Goal: Download file/media

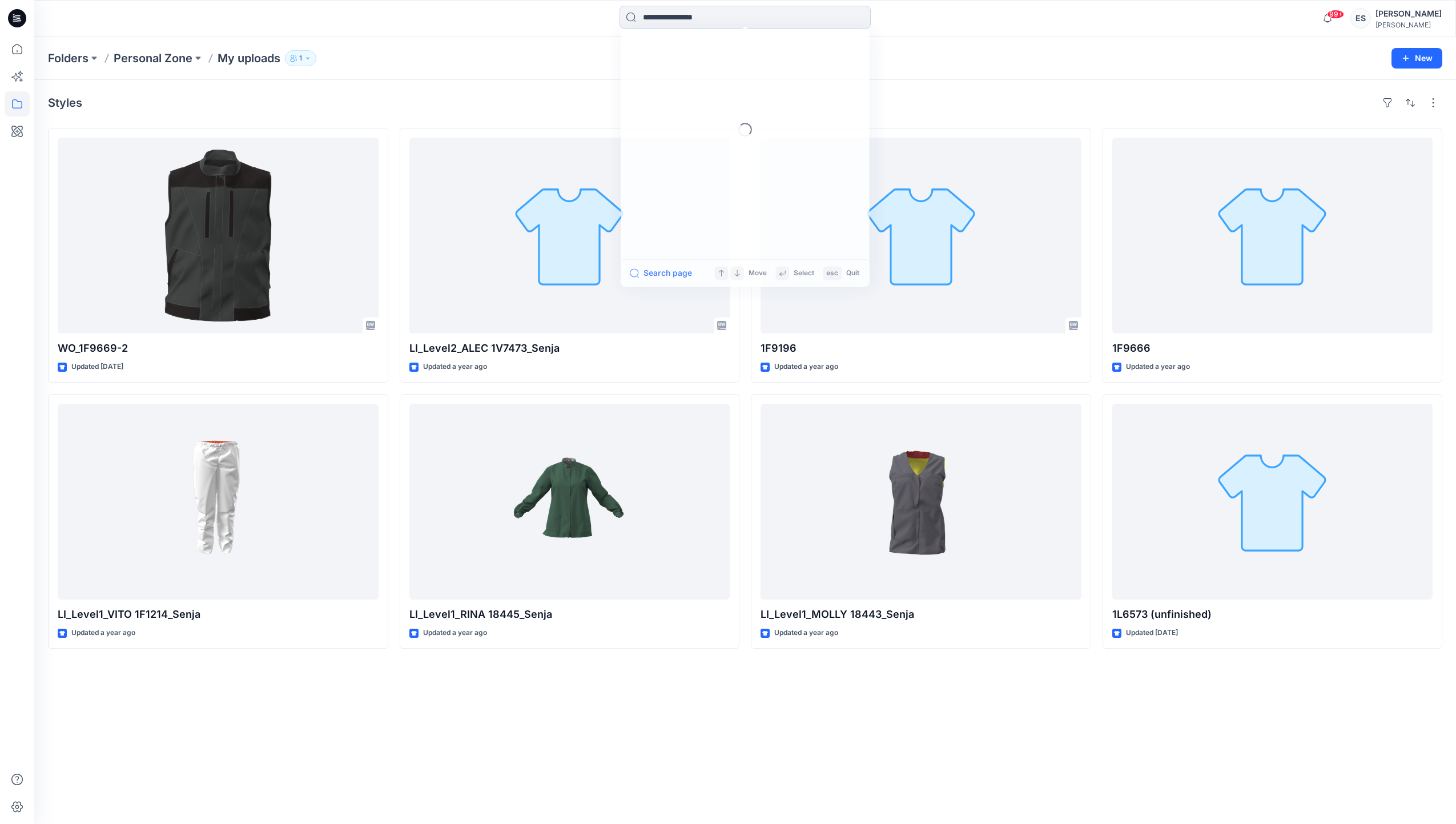
click at [678, 20] on input at bounding box center [745, 17] width 251 height 23
click at [687, 67] on link "1g2233" at bounding box center [745, 63] width 246 height 21
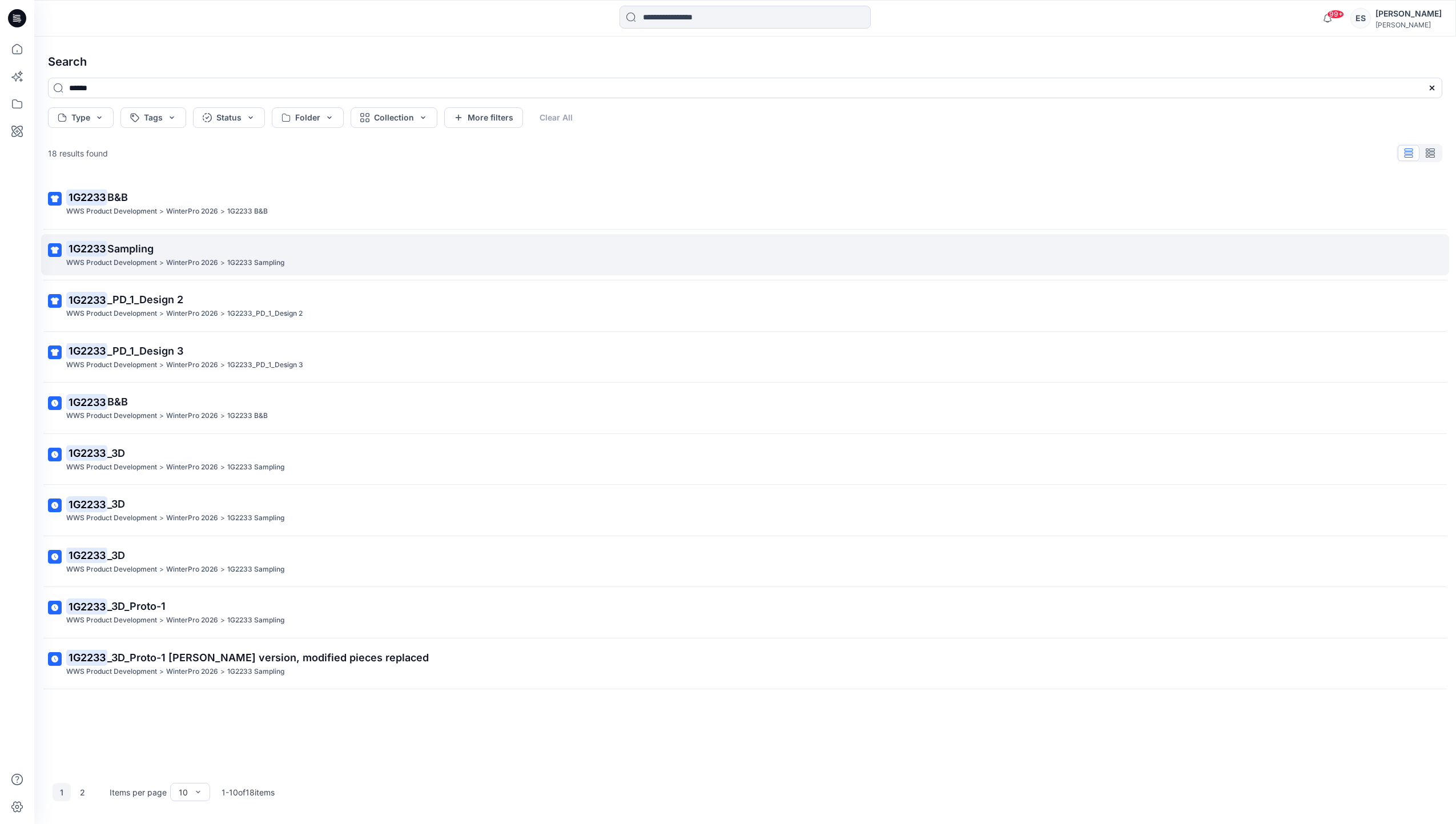
click at [126, 251] on span "Sampling" at bounding box center [130, 249] width 46 height 12
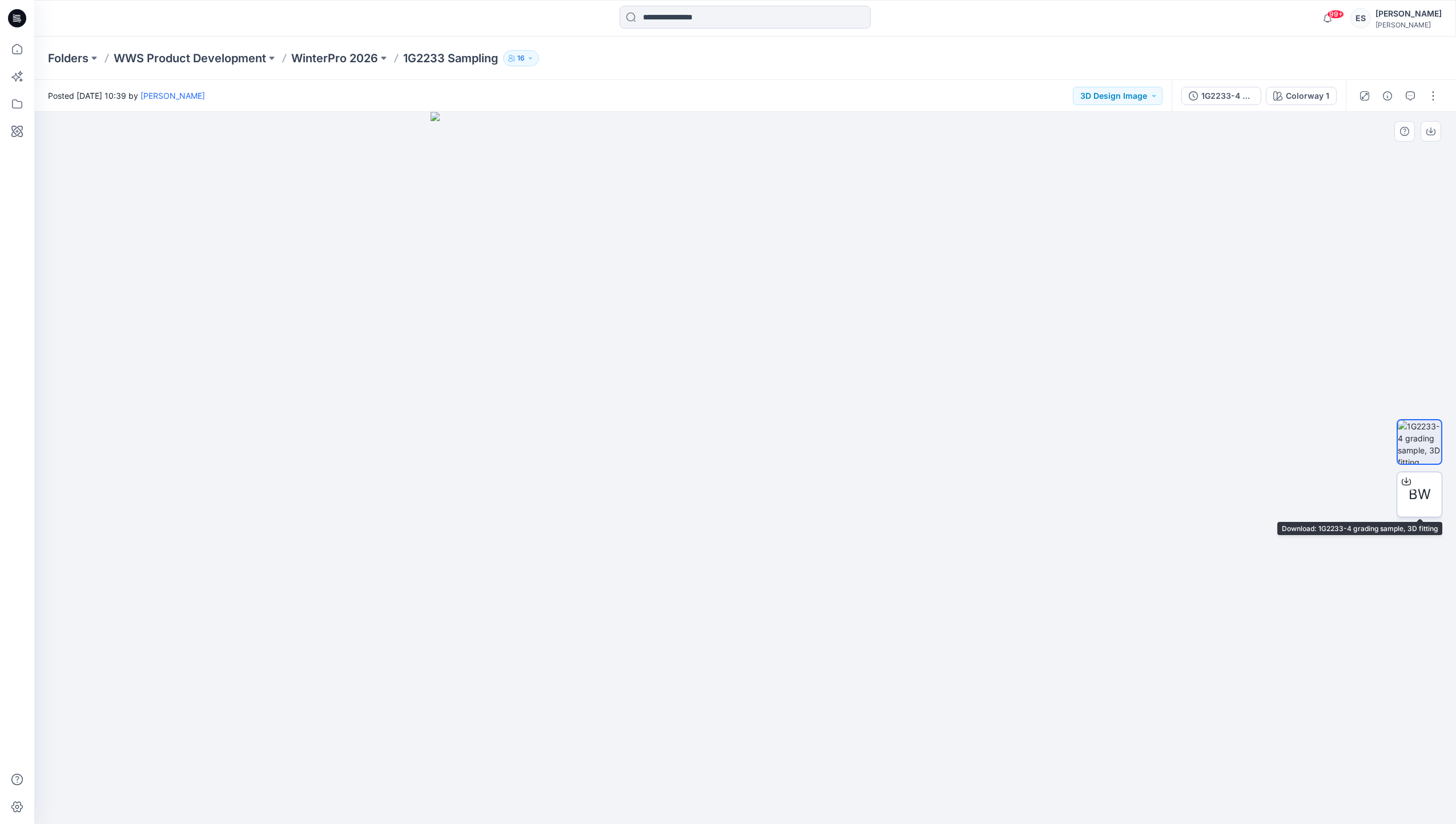
click at [1417, 496] on span "BW" at bounding box center [1419, 494] width 22 height 20
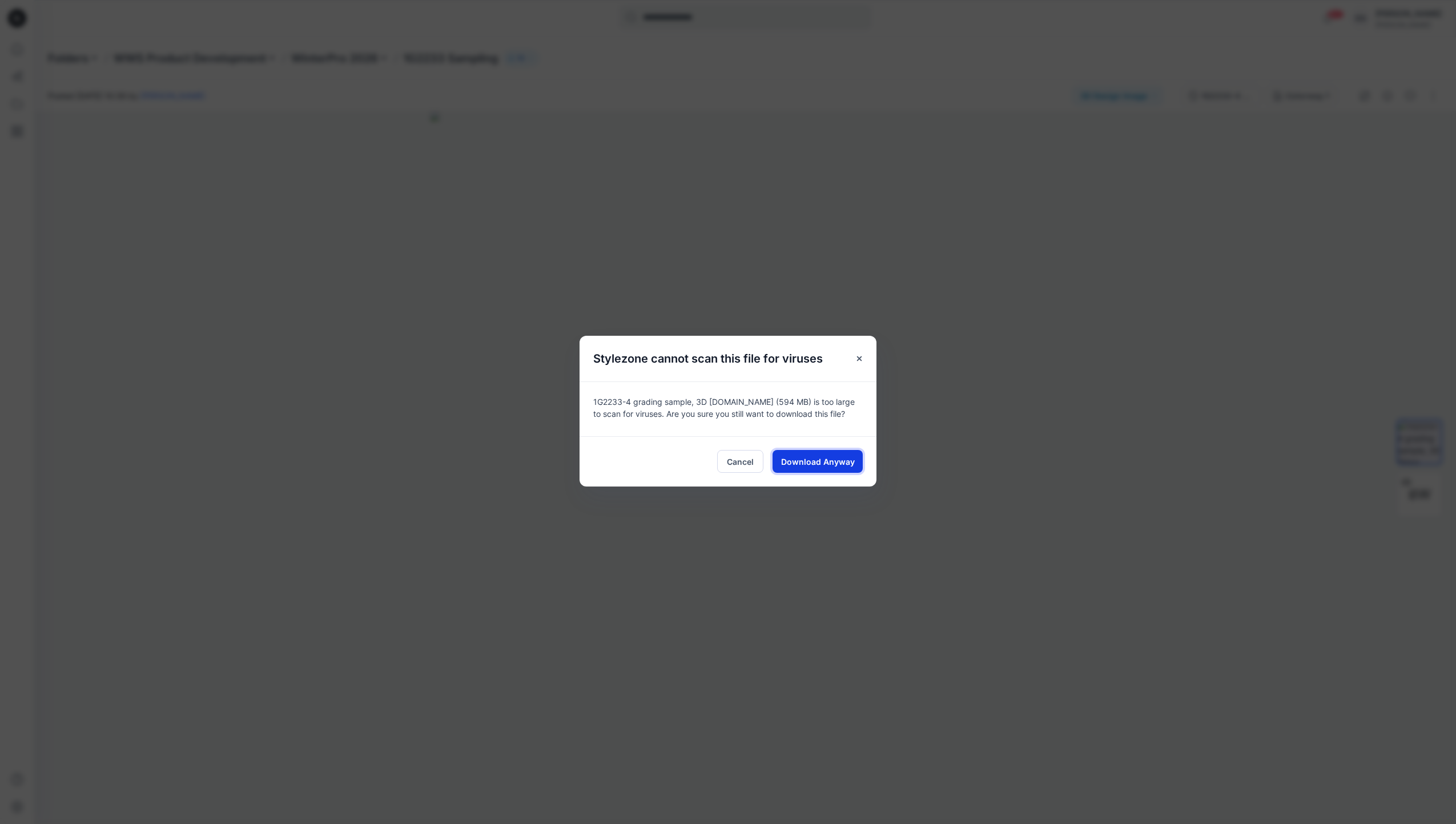
click at [843, 468] on button "Download Anyway" at bounding box center [817, 461] width 90 height 23
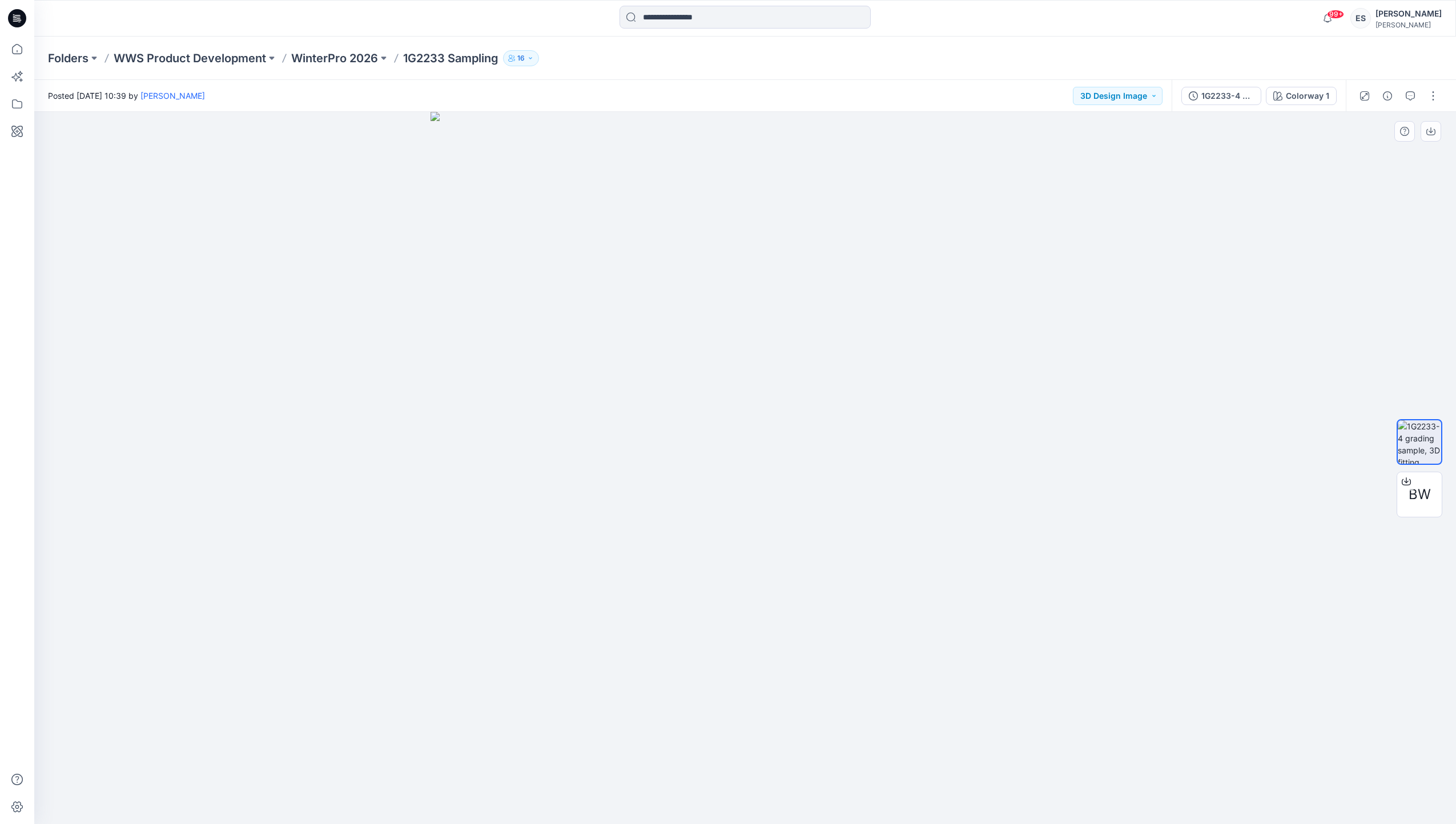
drag, startPoint x: 1278, startPoint y: 187, endPoint x: 1138, endPoint y: 178, distance: 140.3
click at [1282, 187] on div at bounding box center [745, 468] width 1422 height 712
click at [1429, 139] on button "button" at bounding box center [1430, 131] width 20 height 20
click at [1233, 96] on div "1G2233-4 grading sample, 3D fitting" at bounding box center [1227, 96] width 52 height 13
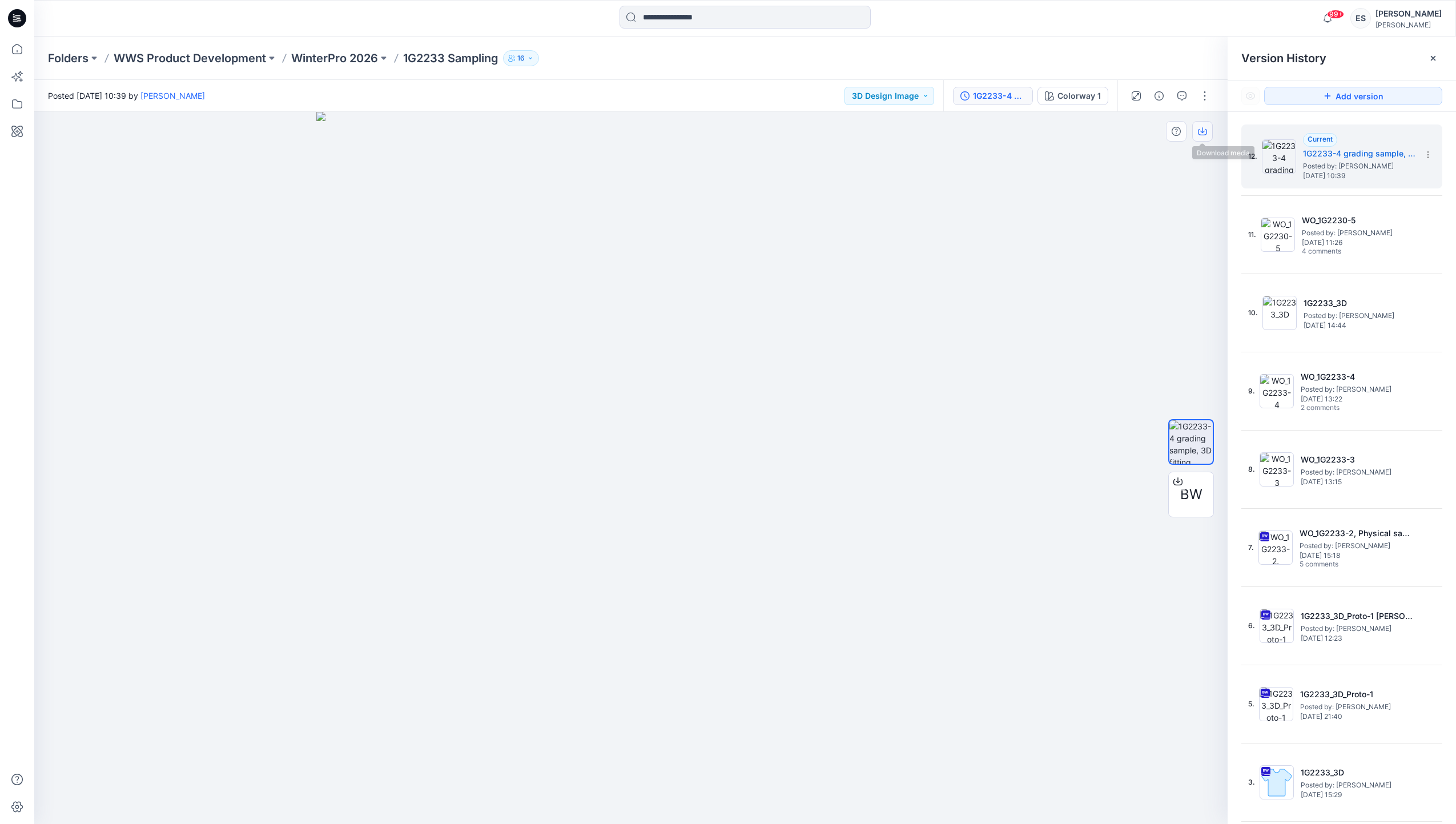
click at [1200, 133] on icon "button" at bounding box center [1203, 131] width 9 height 9
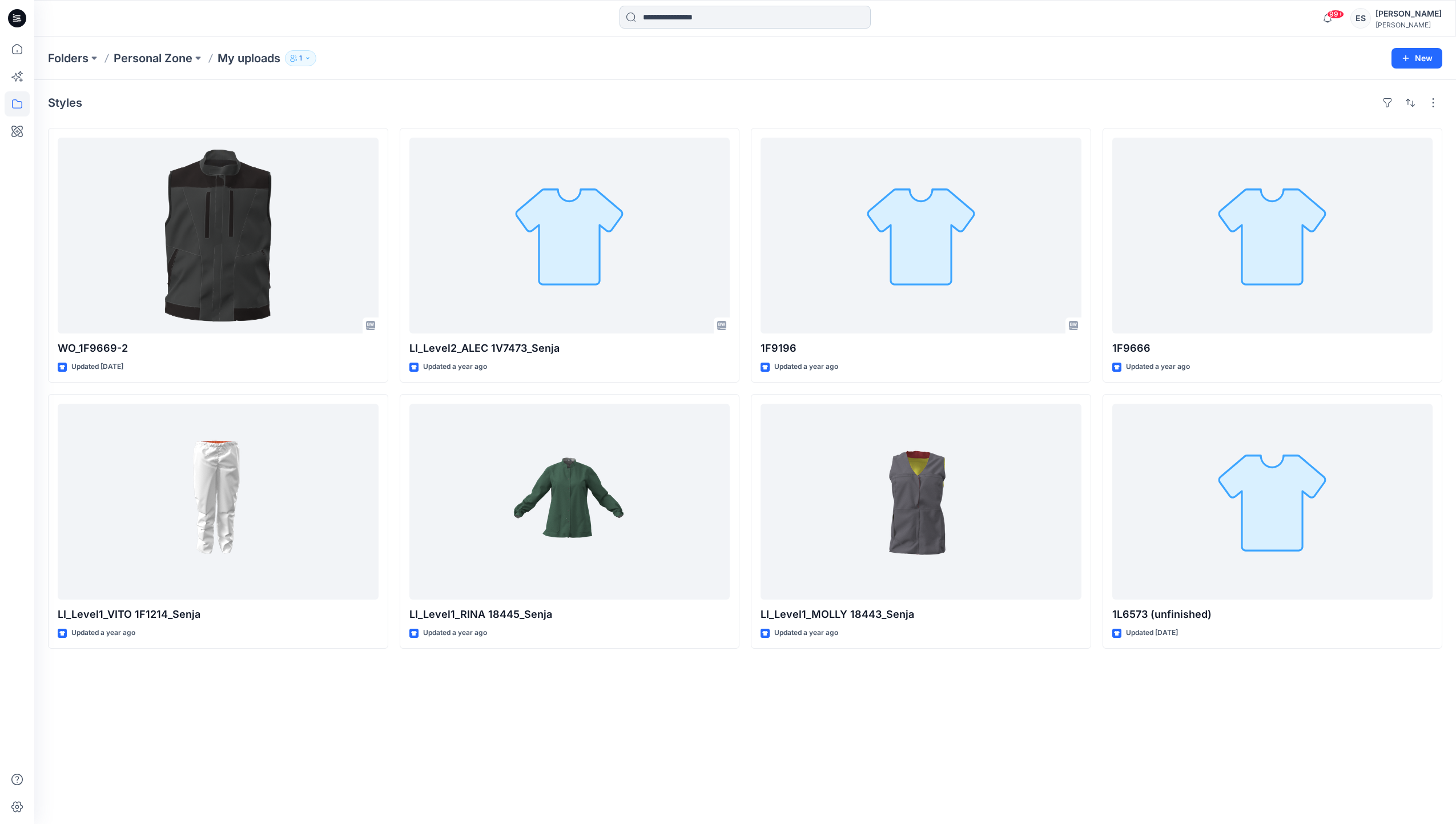
click at [677, 14] on input at bounding box center [745, 17] width 251 height 23
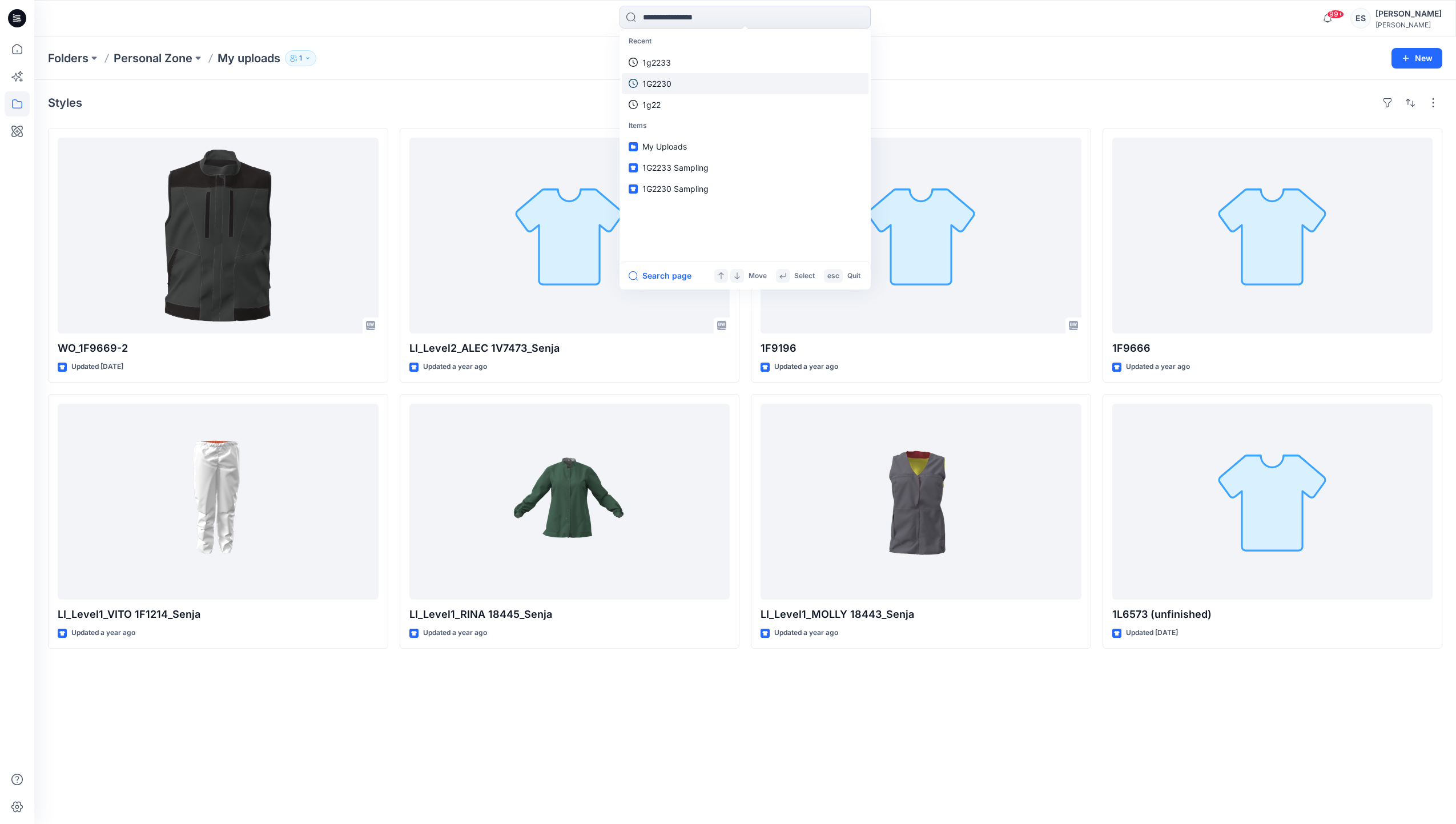
click at [695, 83] on link "1G2230" at bounding box center [745, 83] width 246 height 21
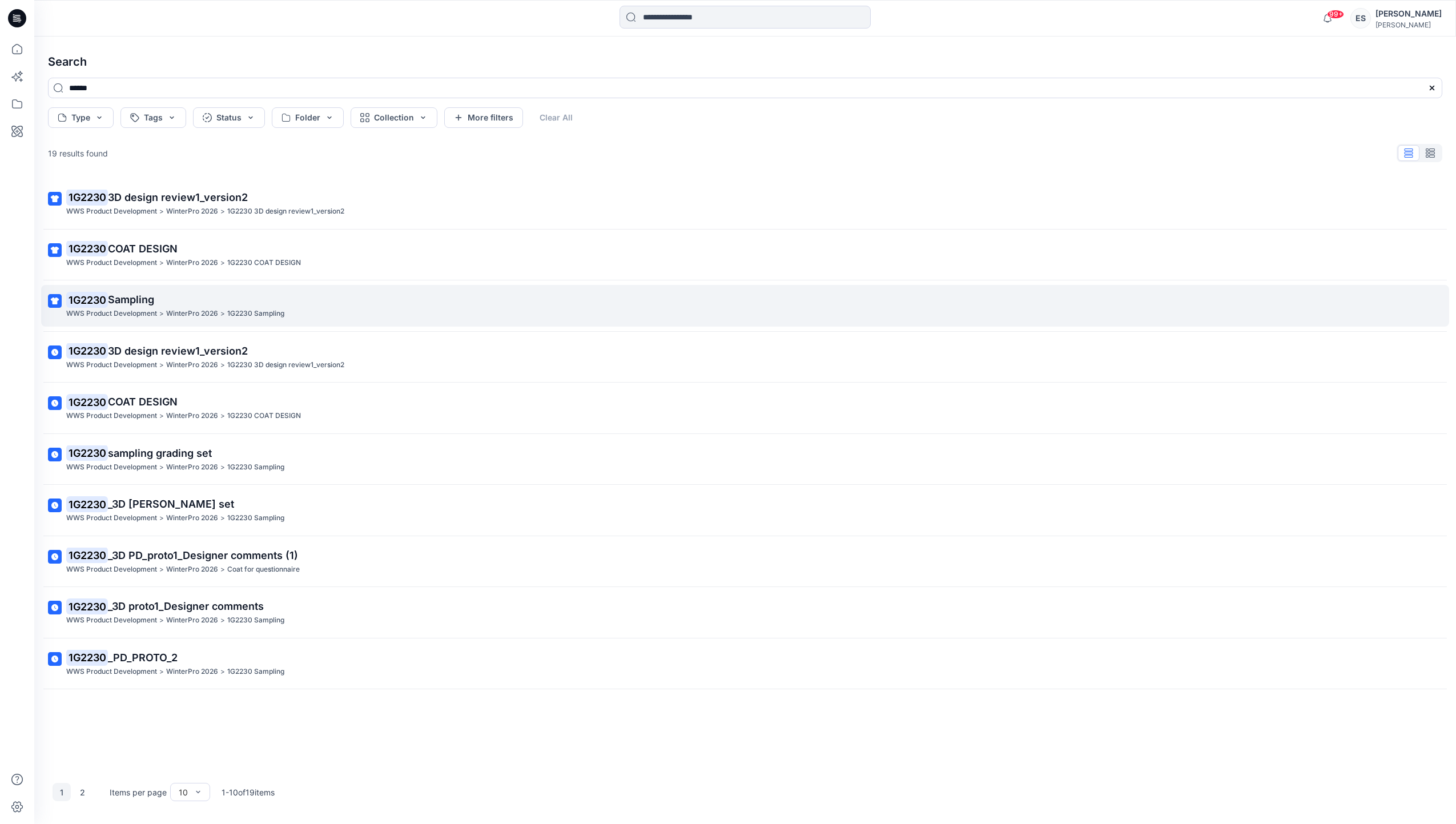
click at [151, 299] on span "Sampling" at bounding box center [130, 300] width 46 height 12
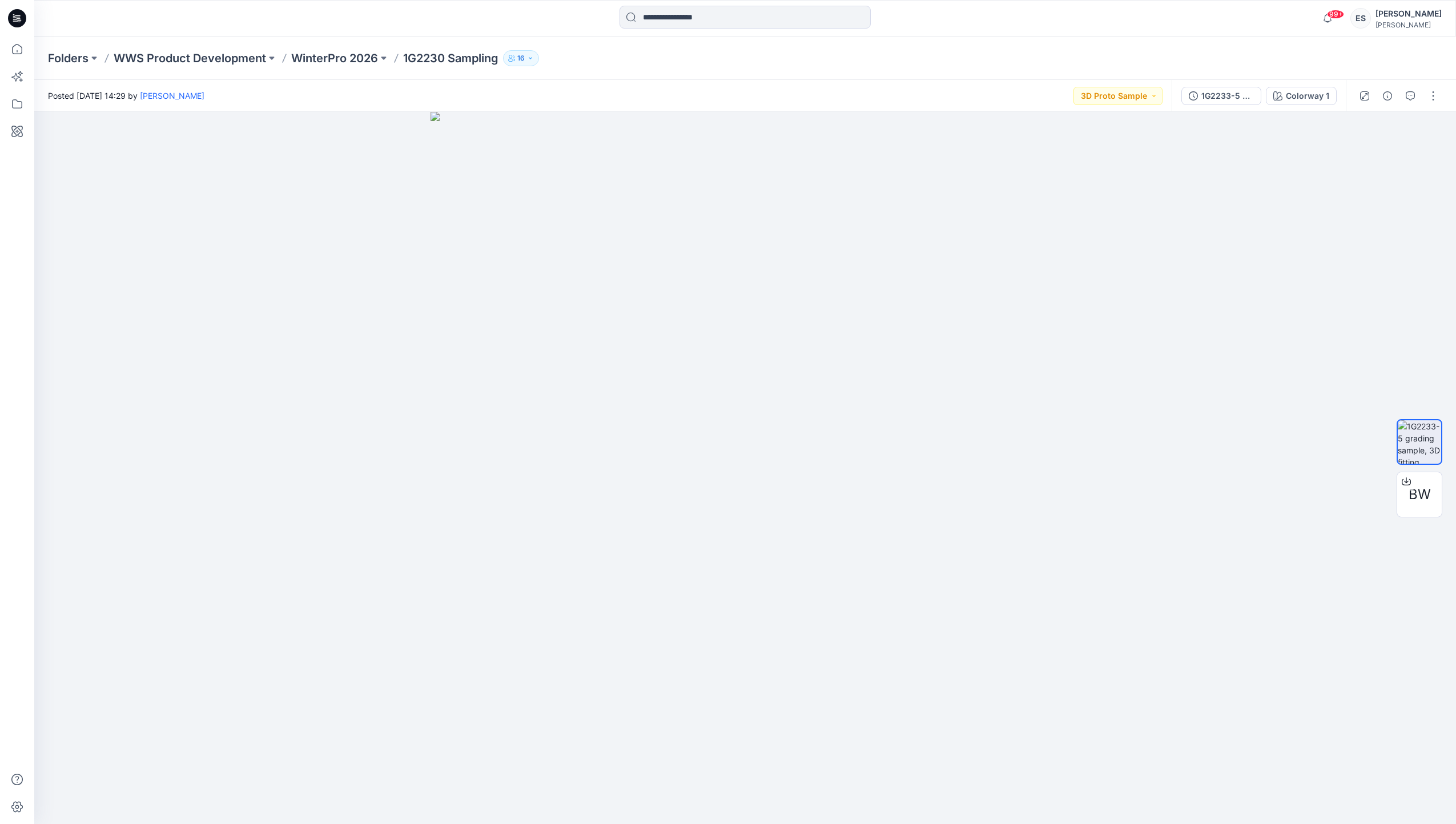
drag, startPoint x: 142, startPoint y: 775, endPoint x: 133, endPoint y: 860, distance: 85.5
drag, startPoint x: 133, startPoint y: 860, endPoint x: 263, endPoint y: 390, distance: 487.6
click at [263, 390] on div at bounding box center [745, 468] width 1422 height 712
click at [1426, 491] on span "BW" at bounding box center [1419, 494] width 22 height 20
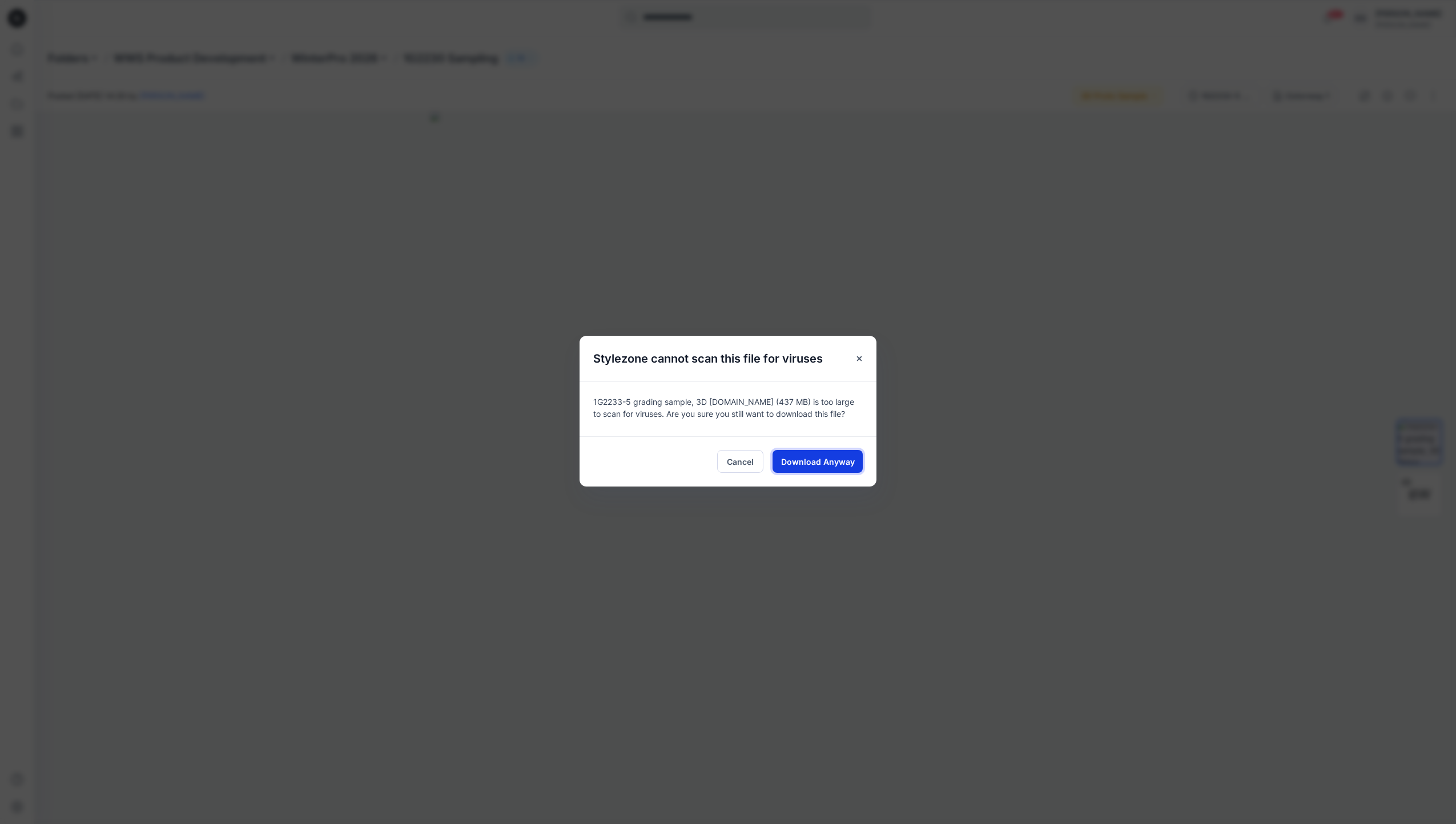
click at [845, 466] on span "Download Anyway" at bounding box center [817, 462] width 74 height 12
